Goal: Information Seeking & Learning: Learn about a topic

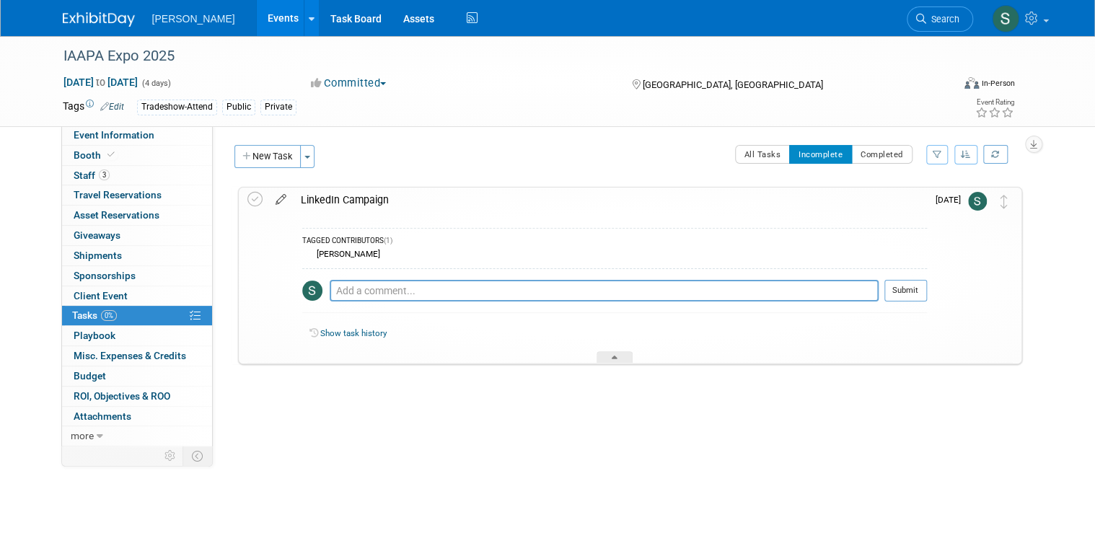
click at [274, 185] on icon at bounding box center [280, 197] width 25 height 18
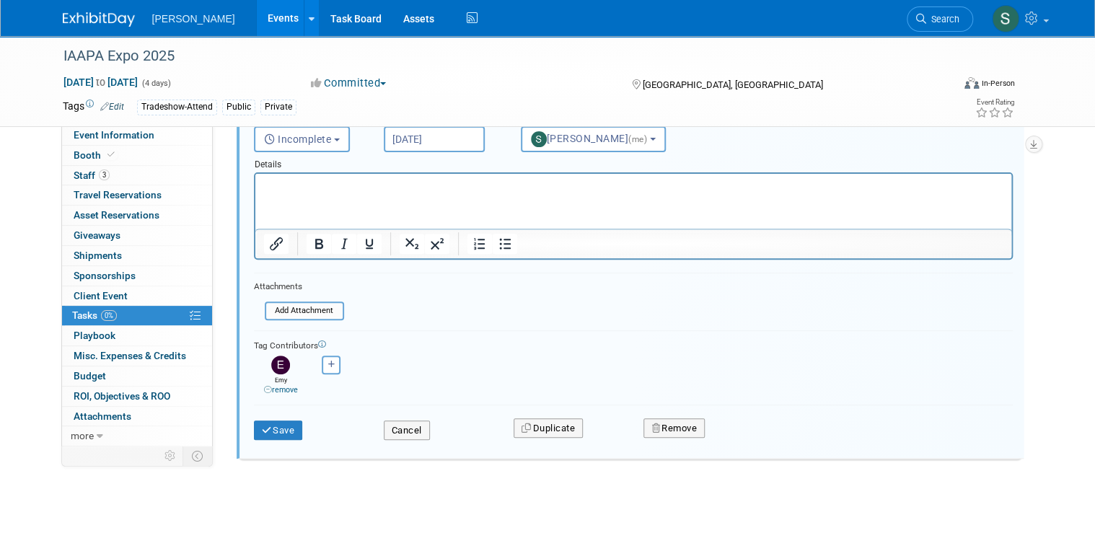
scroll to position [152, 0]
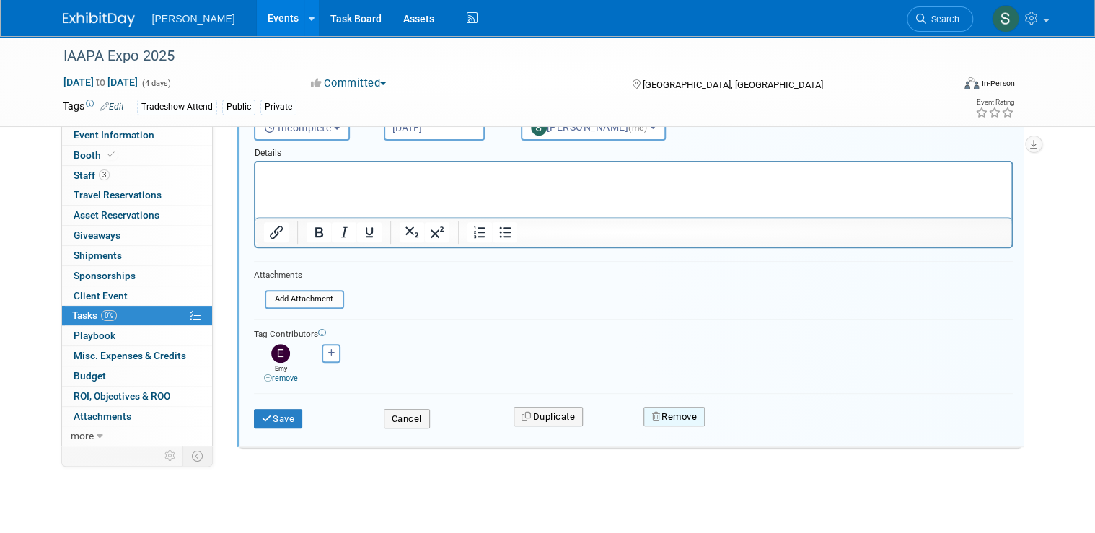
click at [343, 185] on button "Remove" at bounding box center [674, 417] width 61 height 20
click at [343, 185] on link "Yes" at bounding box center [756, 428] width 42 height 23
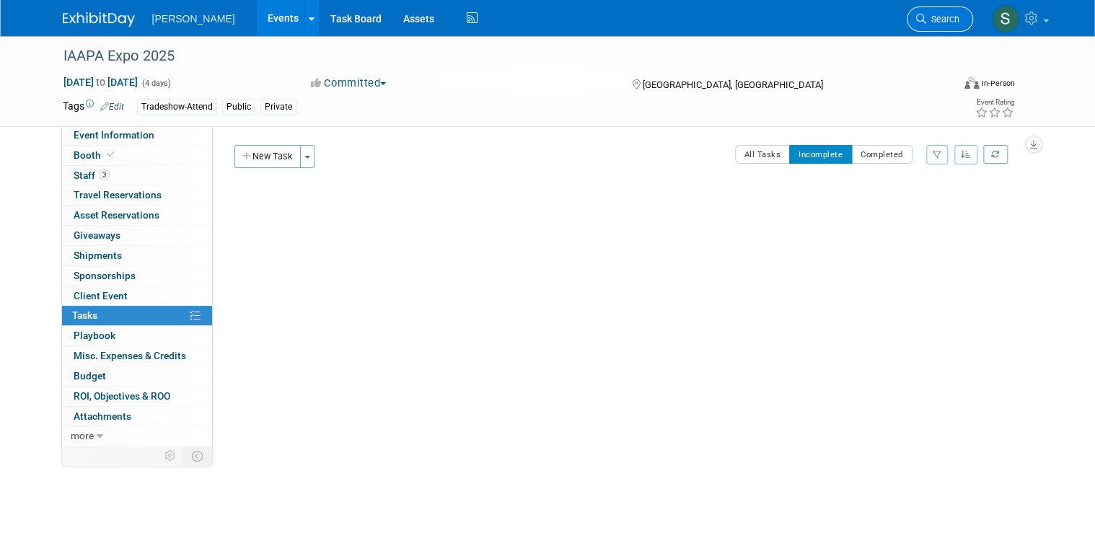
click at [343, 20] on span "Search" at bounding box center [942, 19] width 33 height 11
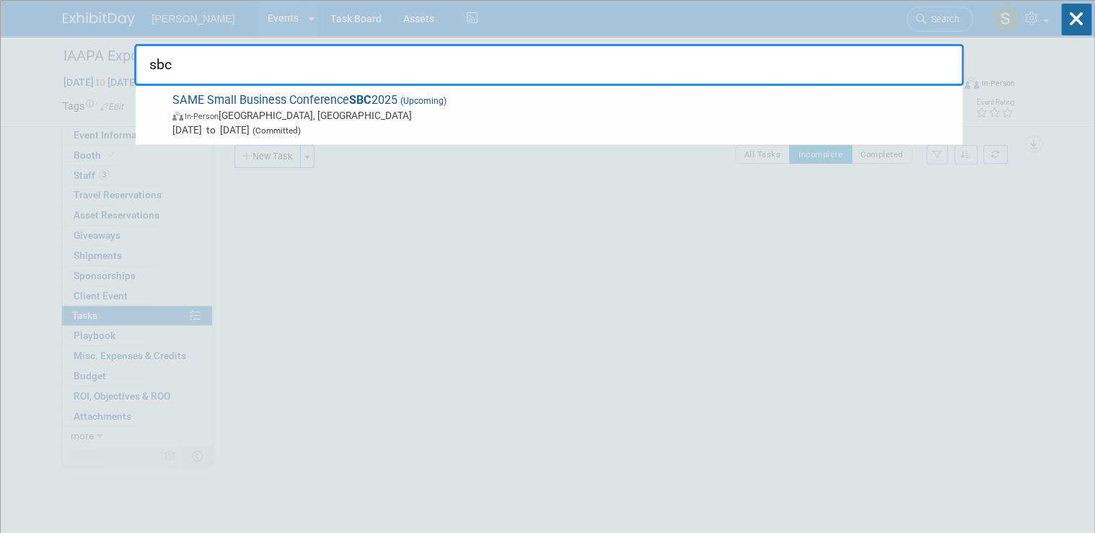
type input "sbc"
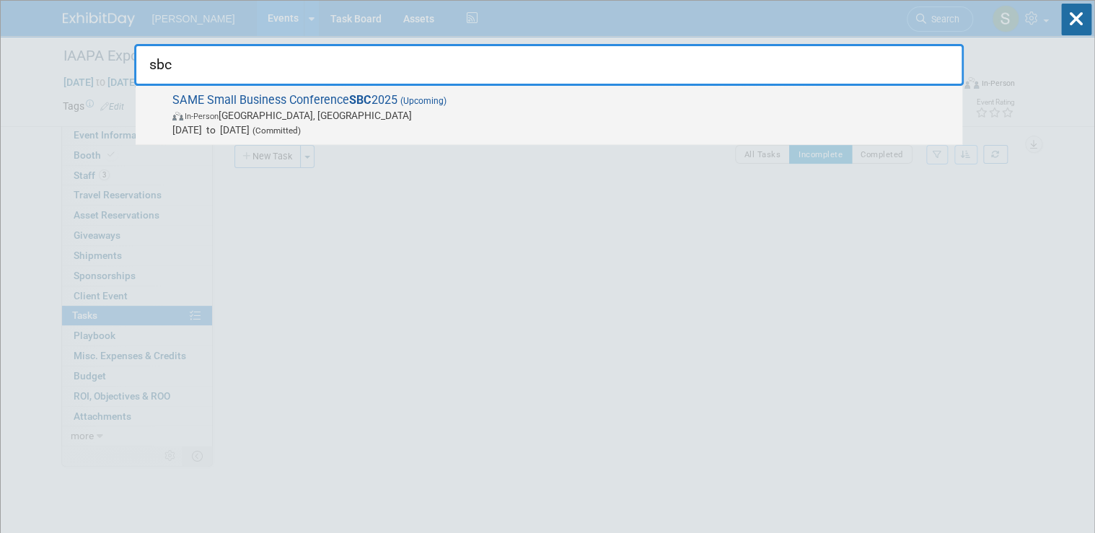
click at [272, 105] on span "SAME Small Business Conference SBC 2025 (Upcoming) In-Person Phoenix, AZ Nov 19…" at bounding box center [561, 115] width 787 height 44
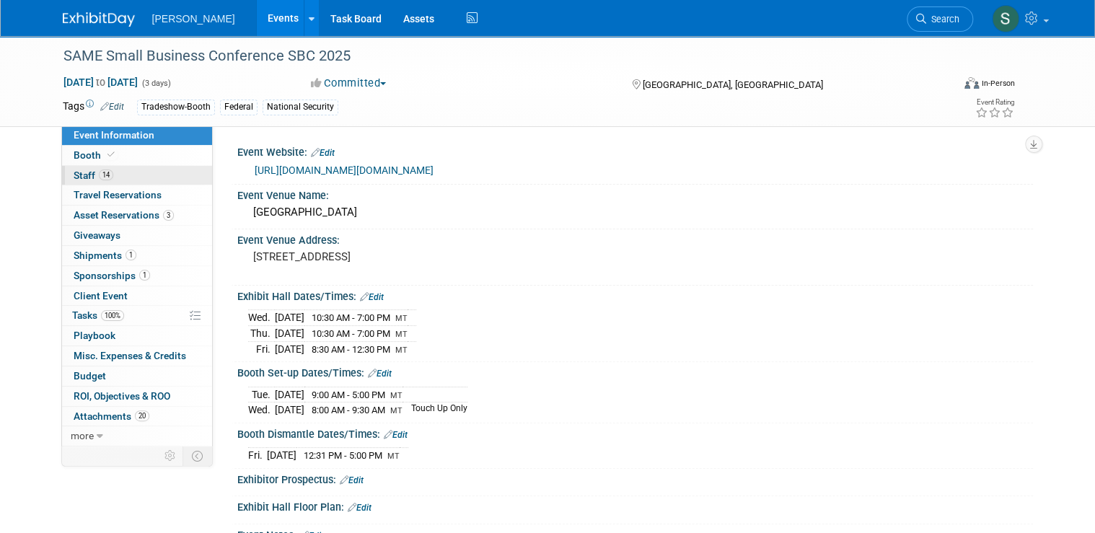
click at [143, 170] on link "14 Staff 14" at bounding box center [137, 175] width 150 height 19
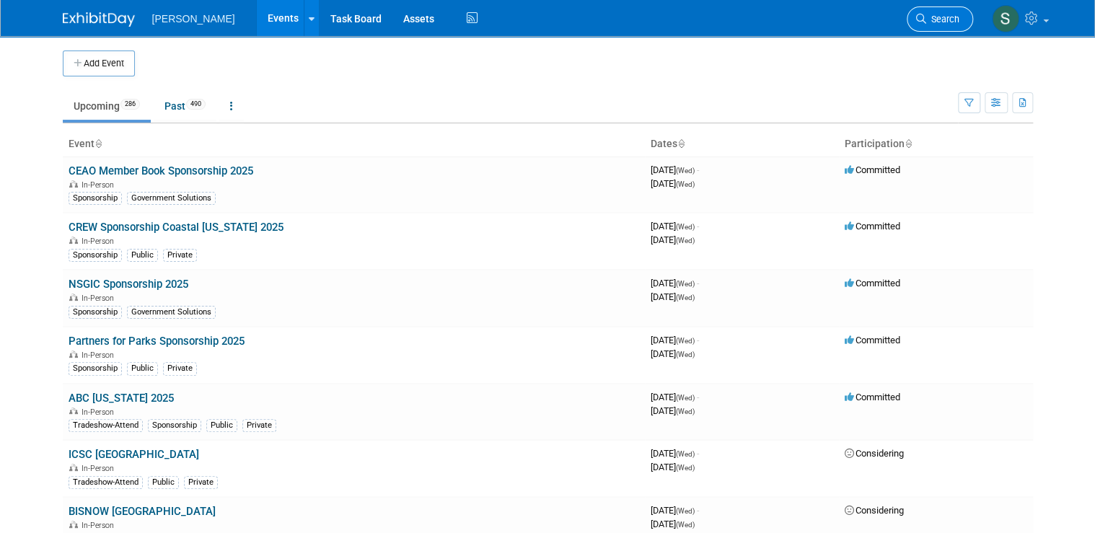
click at [937, 14] on span "Search" at bounding box center [942, 19] width 33 height 11
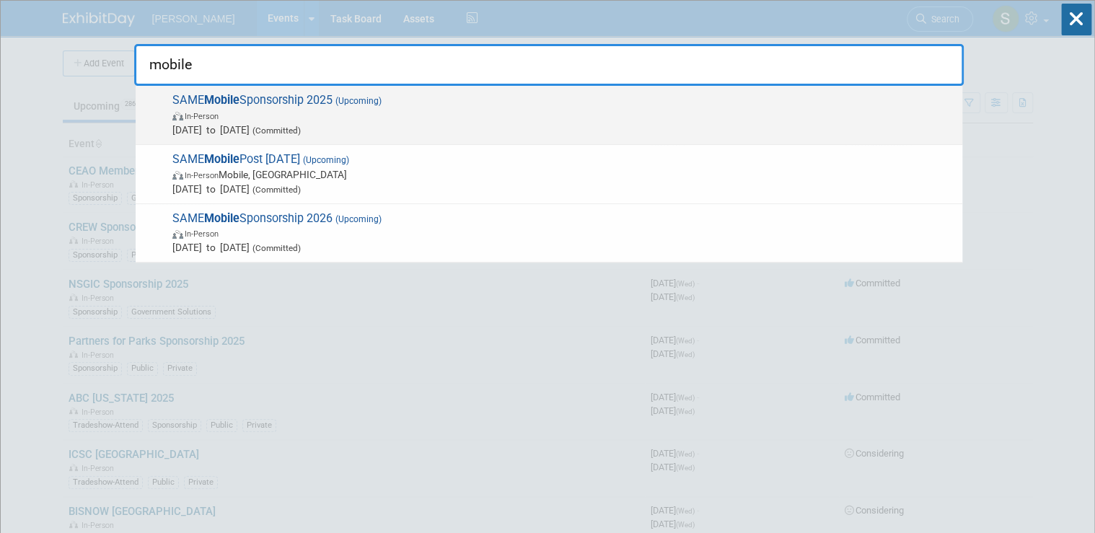
type input "mobile"
click at [425, 110] on span "In-Person" at bounding box center [563, 115] width 783 height 14
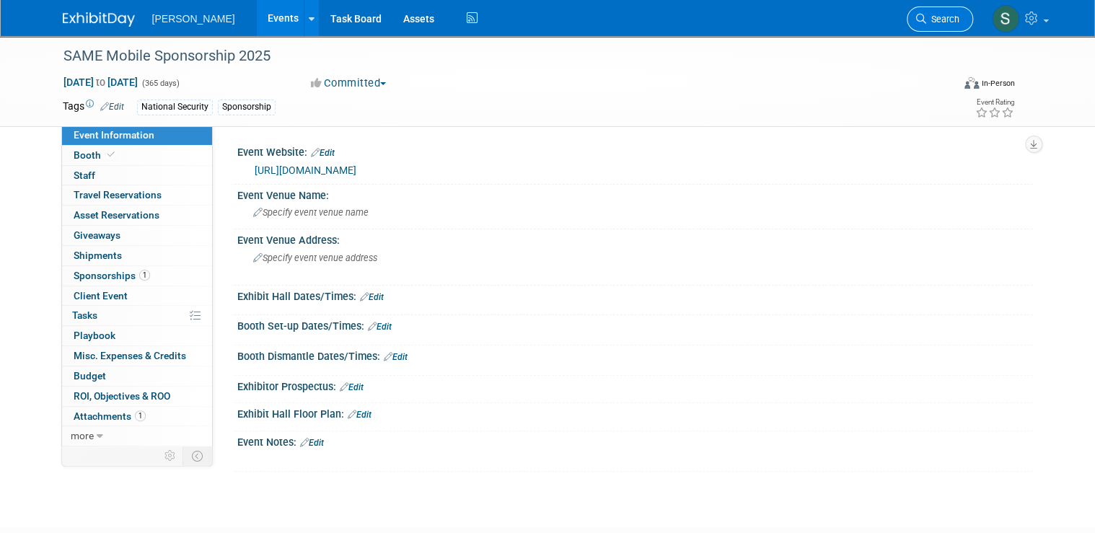
click at [942, 16] on span "Search" at bounding box center [942, 19] width 33 height 11
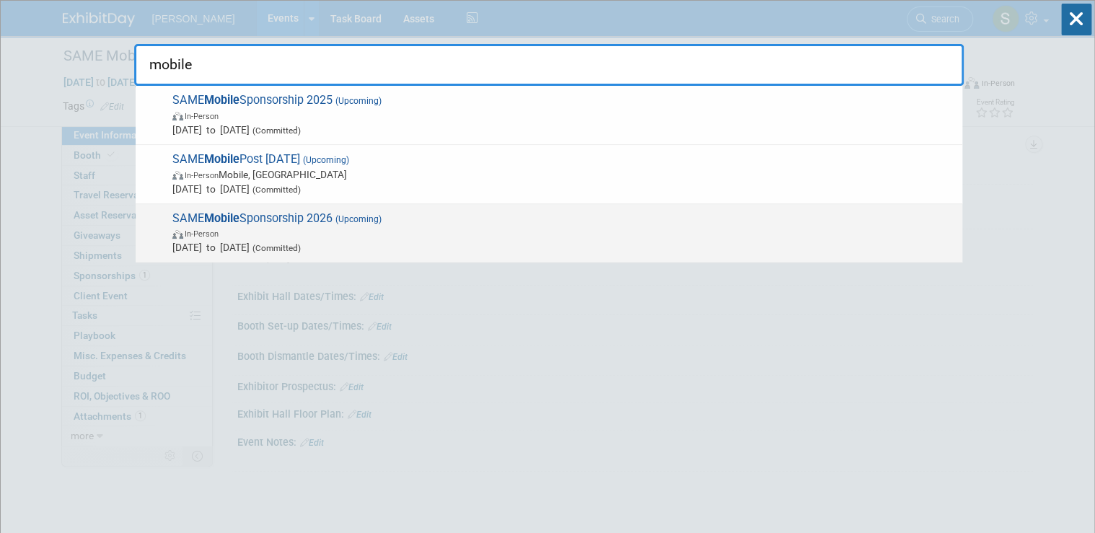
type input "mobile"
click at [358, 222] on span "(Upcoming)" at bounding box center [357, 219] width 49 height 10
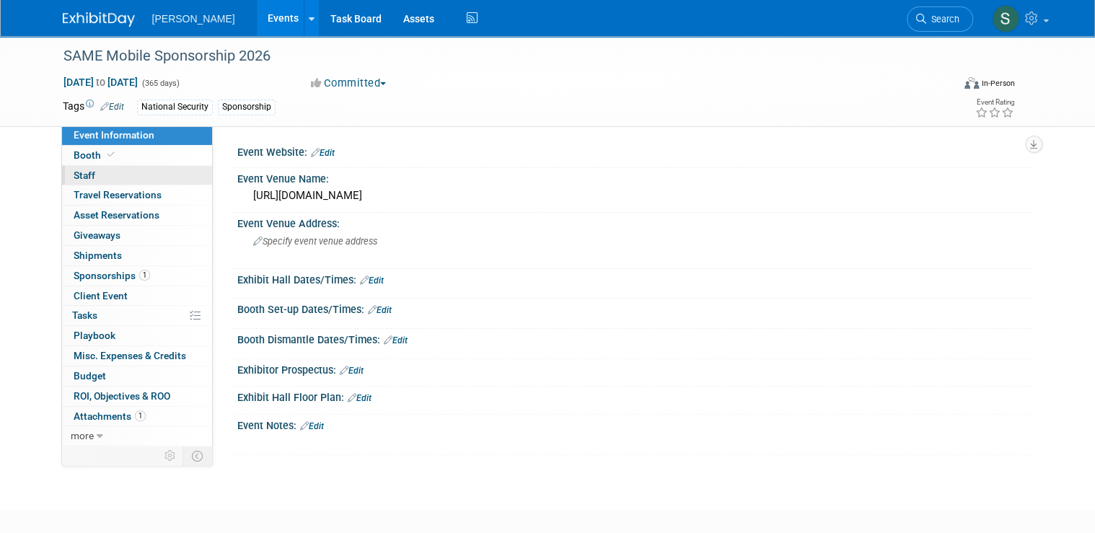
click at [149, 178] on link "0 Staff 0" at bounding box center [137, 175] width 150 height 19
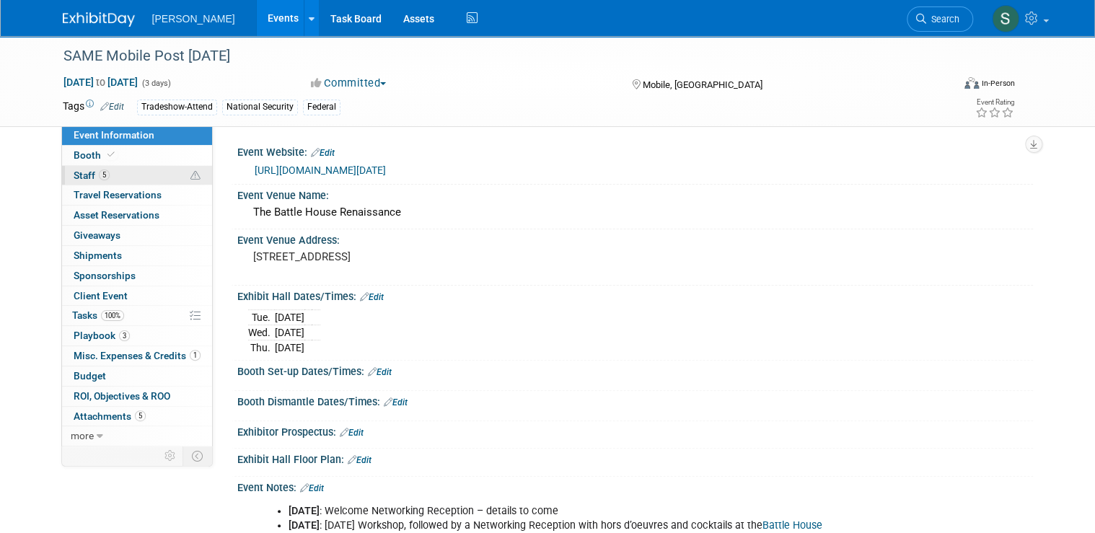
click at [115, 175] on link "5 Staff 5" at bounding box center [137, 175] width 150 height 19
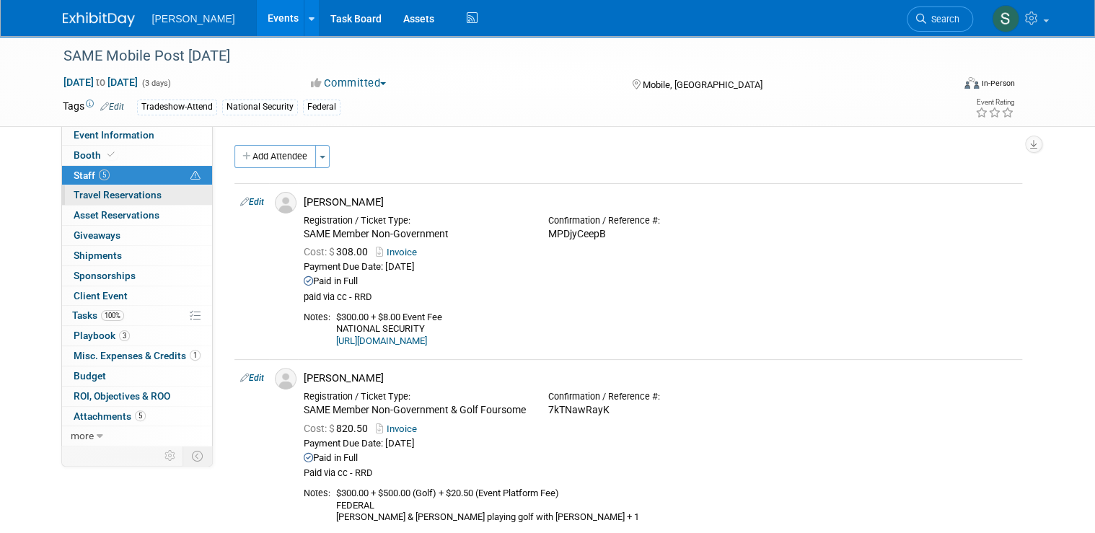
click at [123, 199] on span "Travel Reservations 0" at bounding box center [118, 195] width 88 height 12
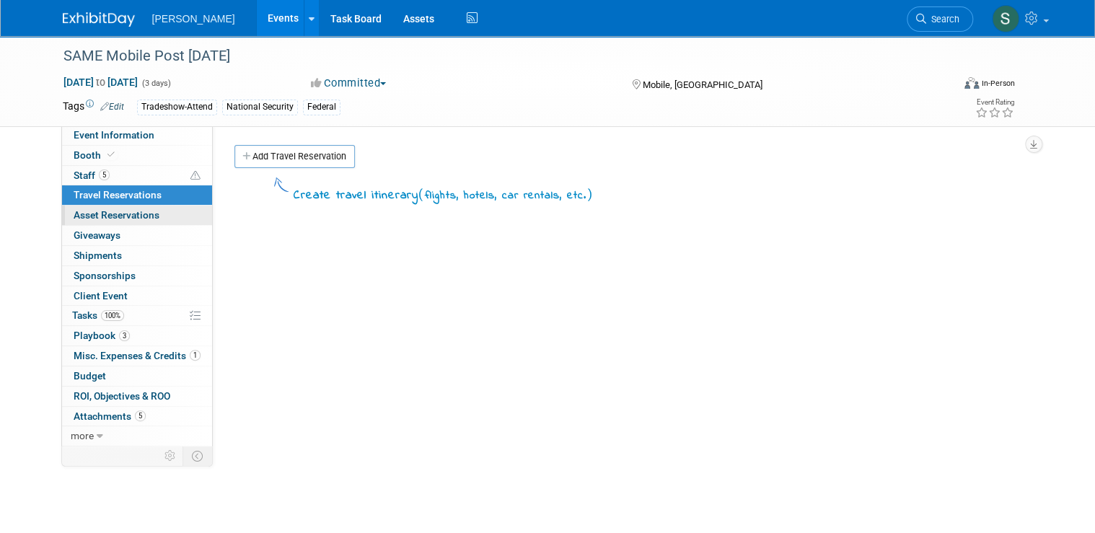
click at [127, 218] on span "Asset Reservations 0" at bounding box center [117, 215] width 86 height 12
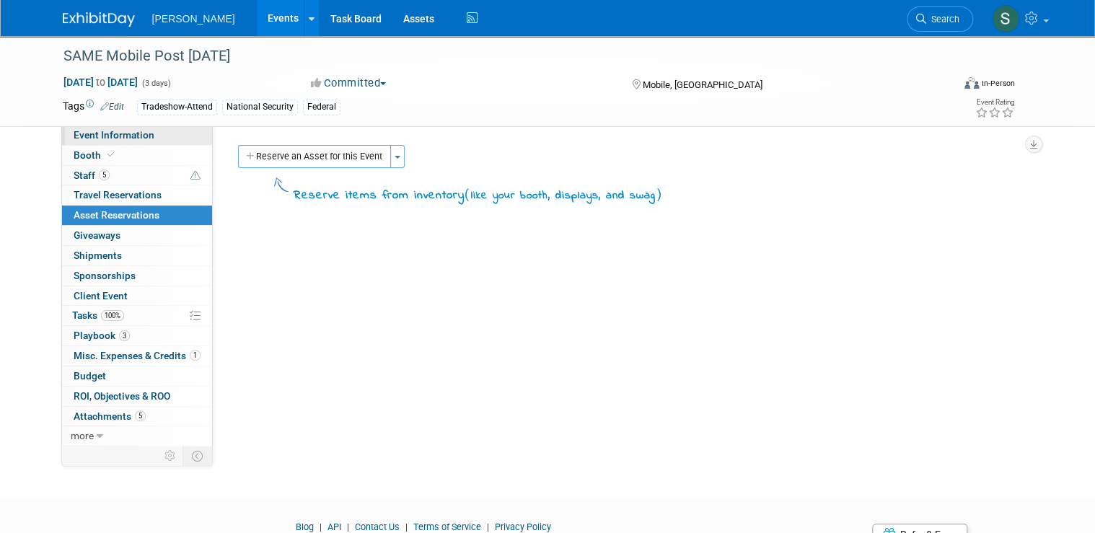
click at [144, 137] on link "Event Information" at bounding box center [137, 135] width 150 height 19
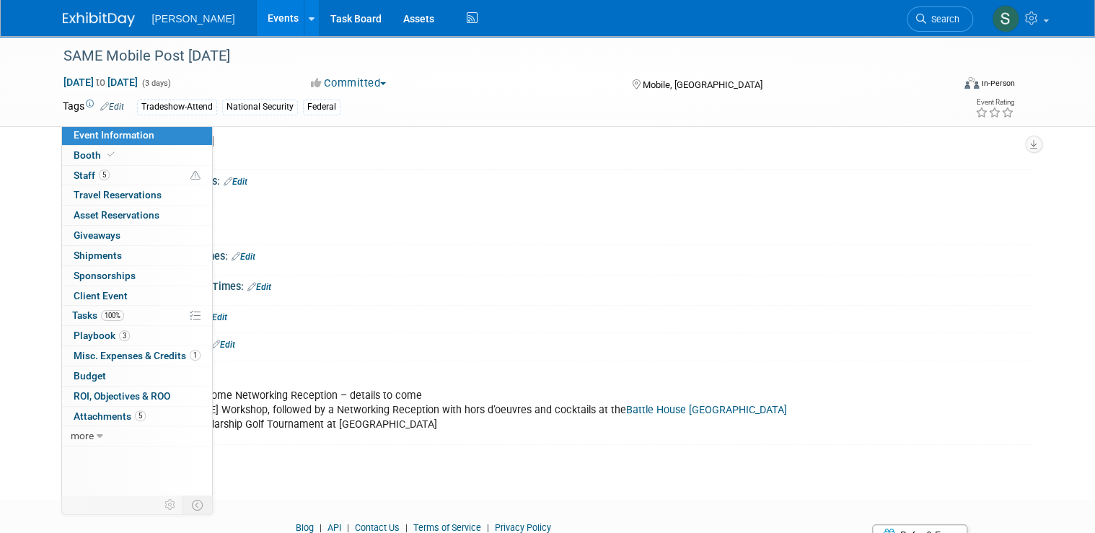
scroll to position [101, 0]
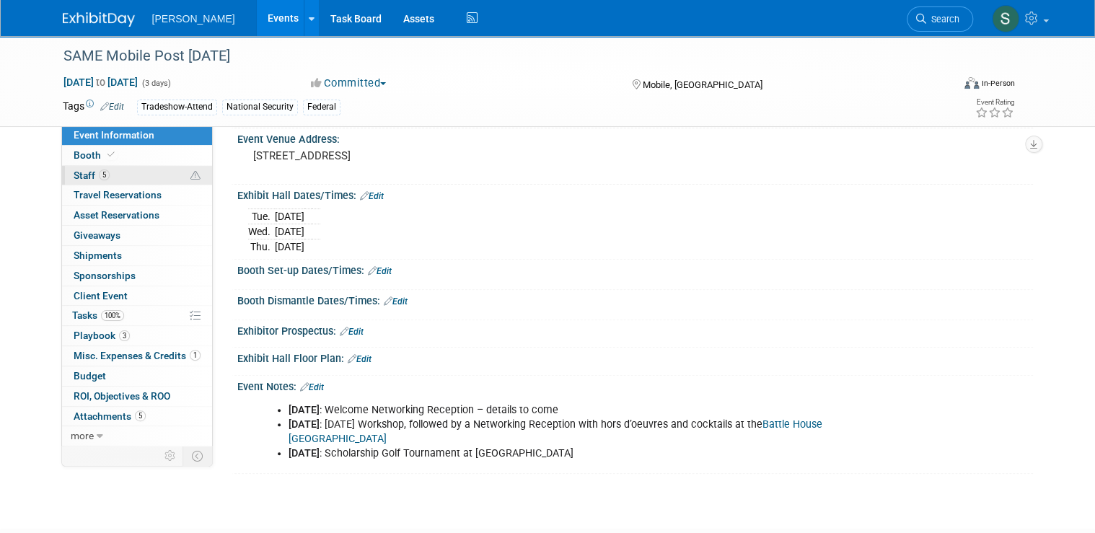
click at [137, 173] on link "5 Staff 5" at bounding box center [137, 175] width 150 height 19
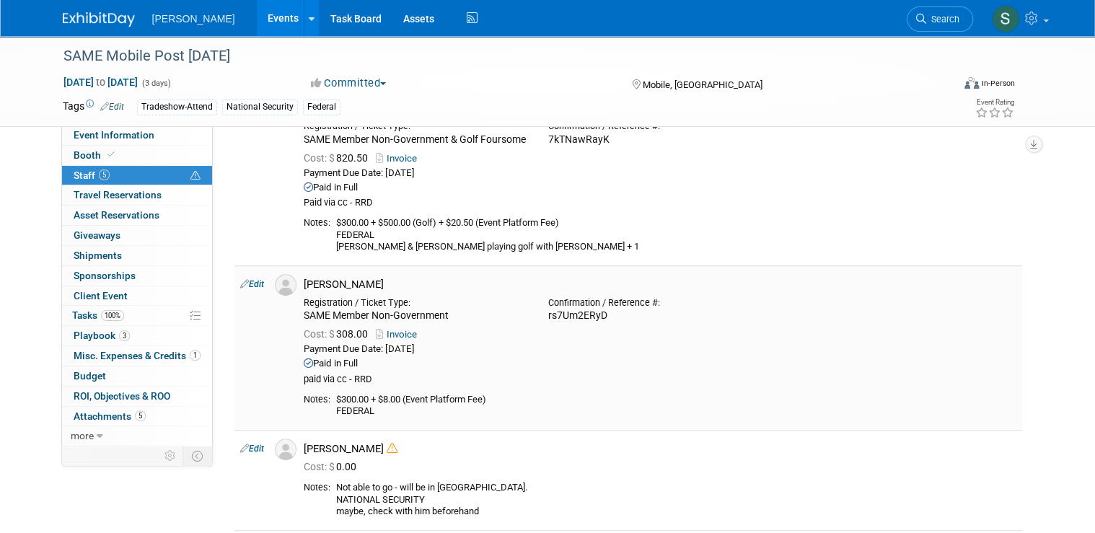
scroll to position [254, 0]
